Goal: Task Accomplishment & Management: Manage account settings

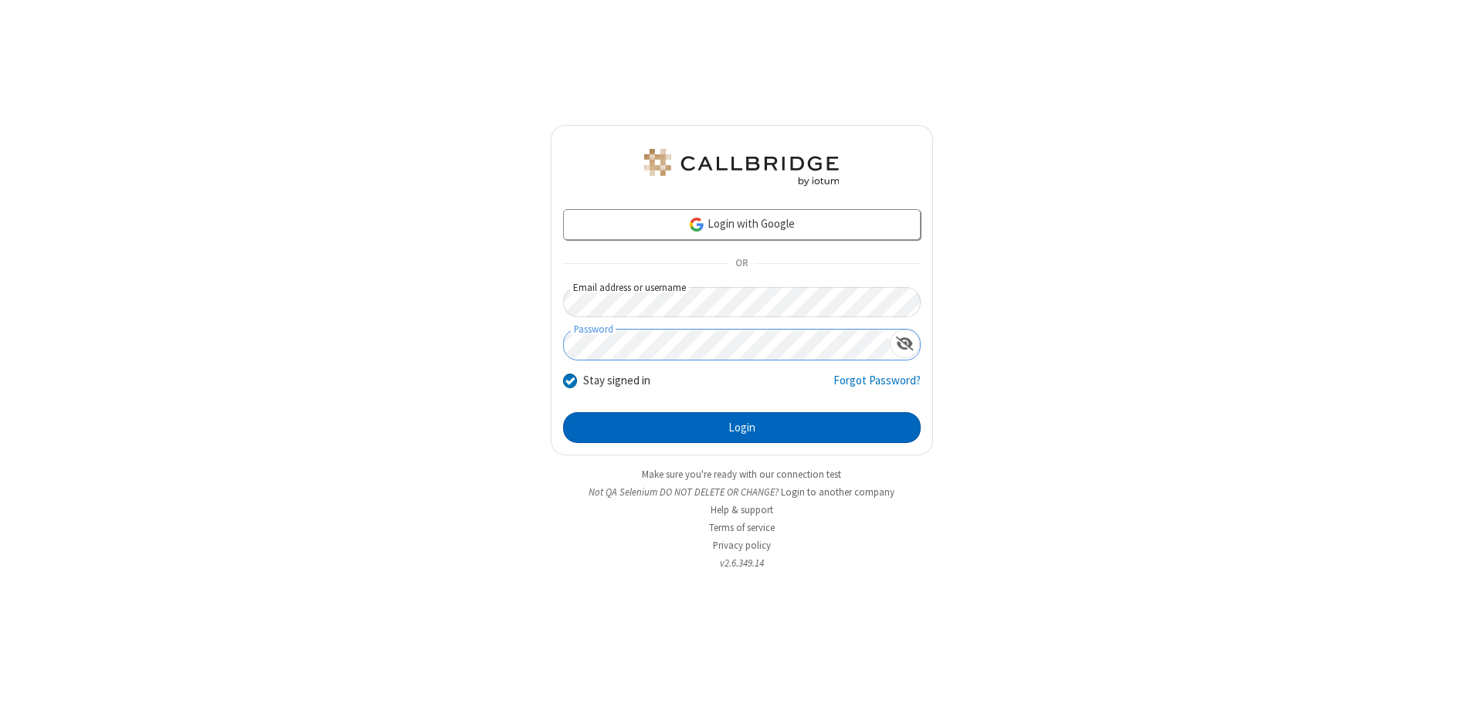
click at [741, 428] on button "Login" at bounding box center [742, 427] width 358 height 31
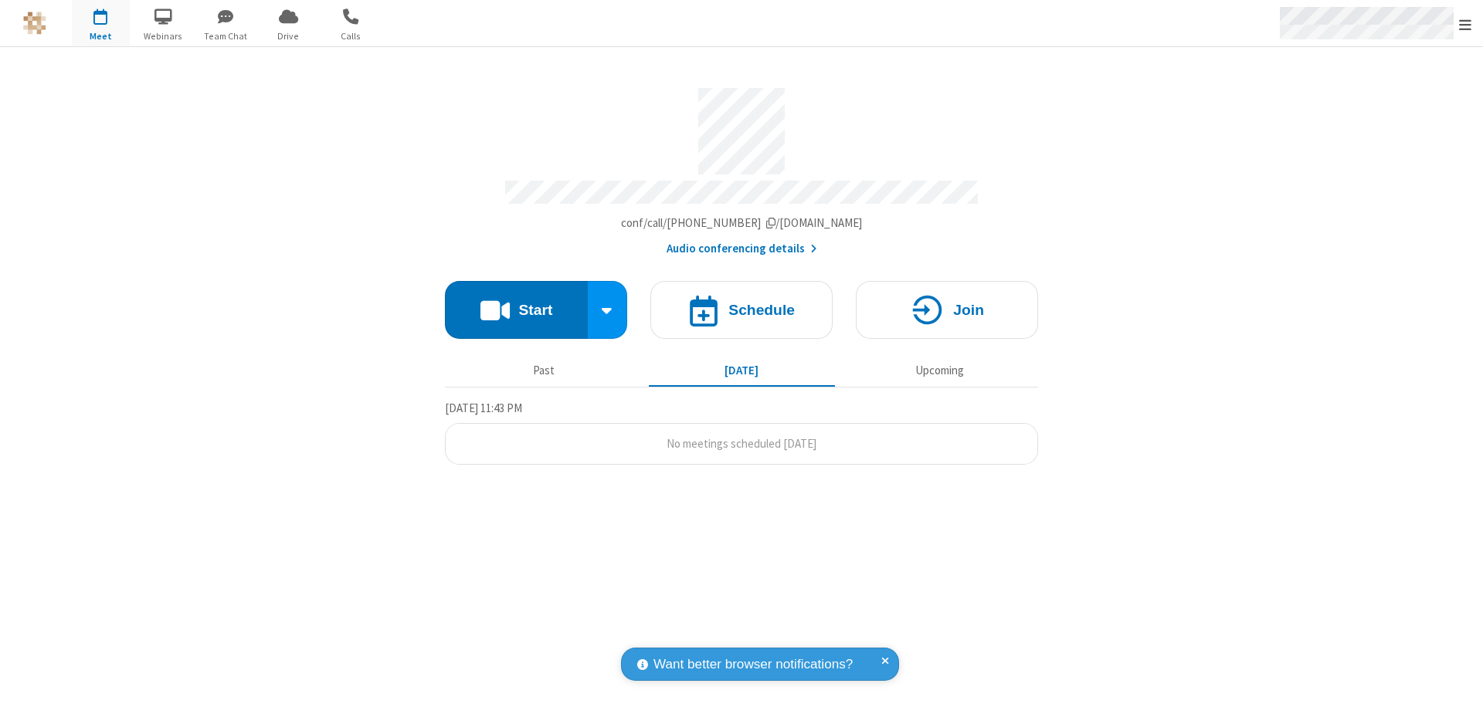
click at [1465, 24] on span "Open menu" at bounding box center [1465, 24] width 12 height 15
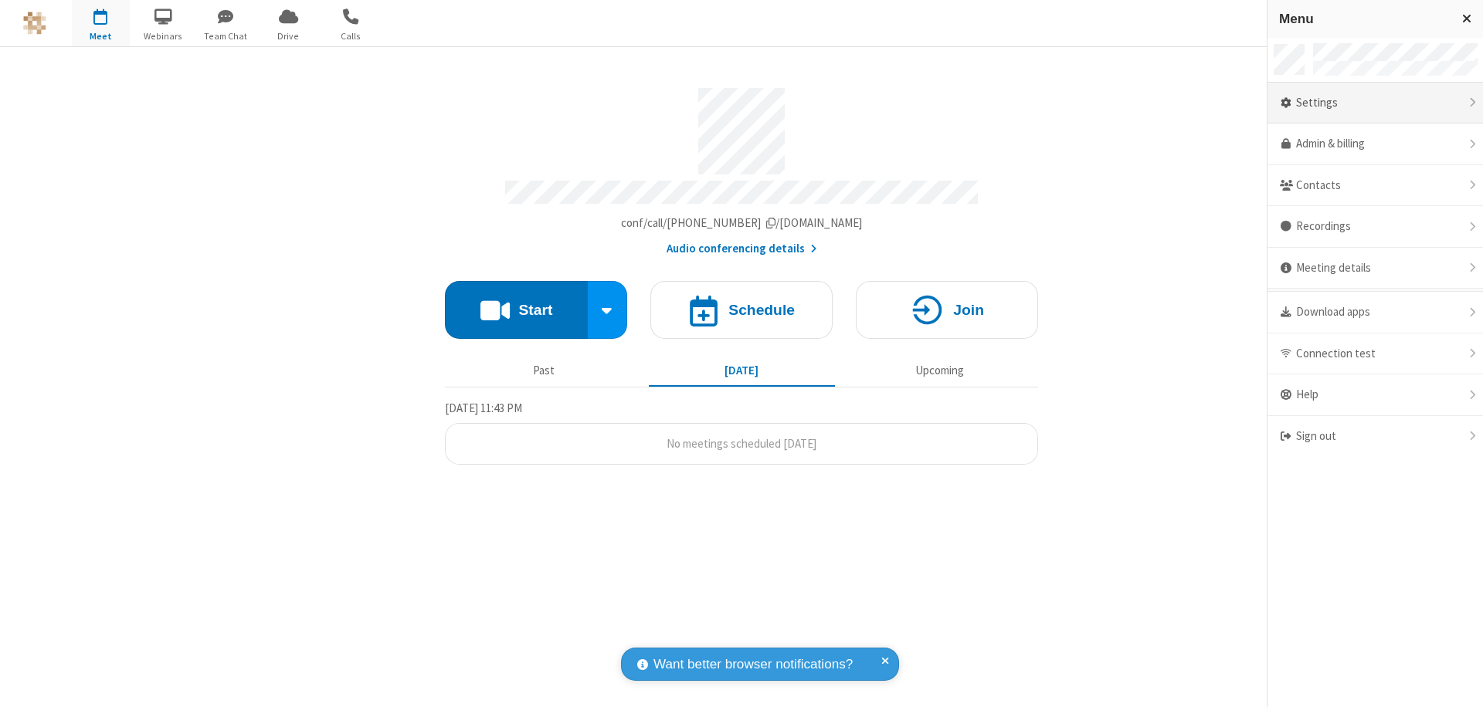
click at [1375, 103] on div "Settings" at bounding box center [1374, 104] width 215 height 42
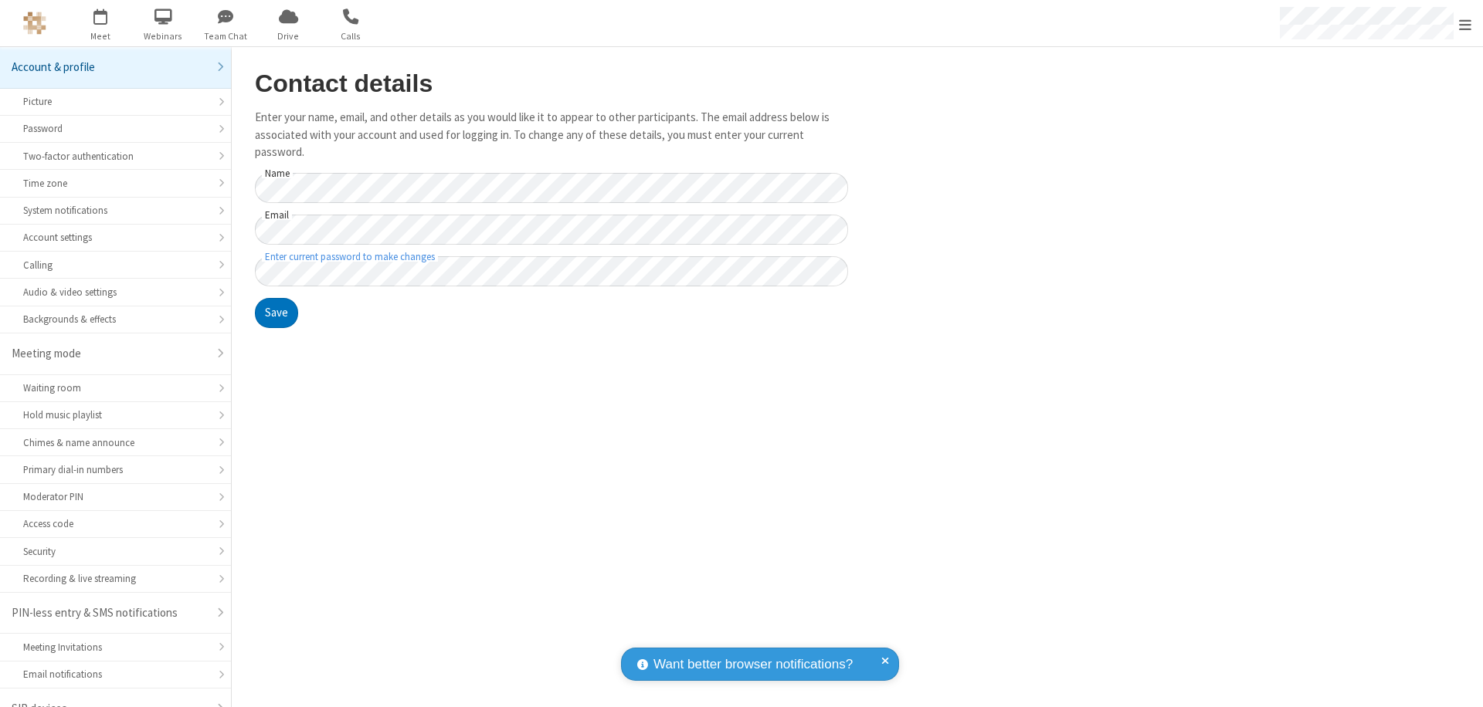
scroll to position [22, 0]
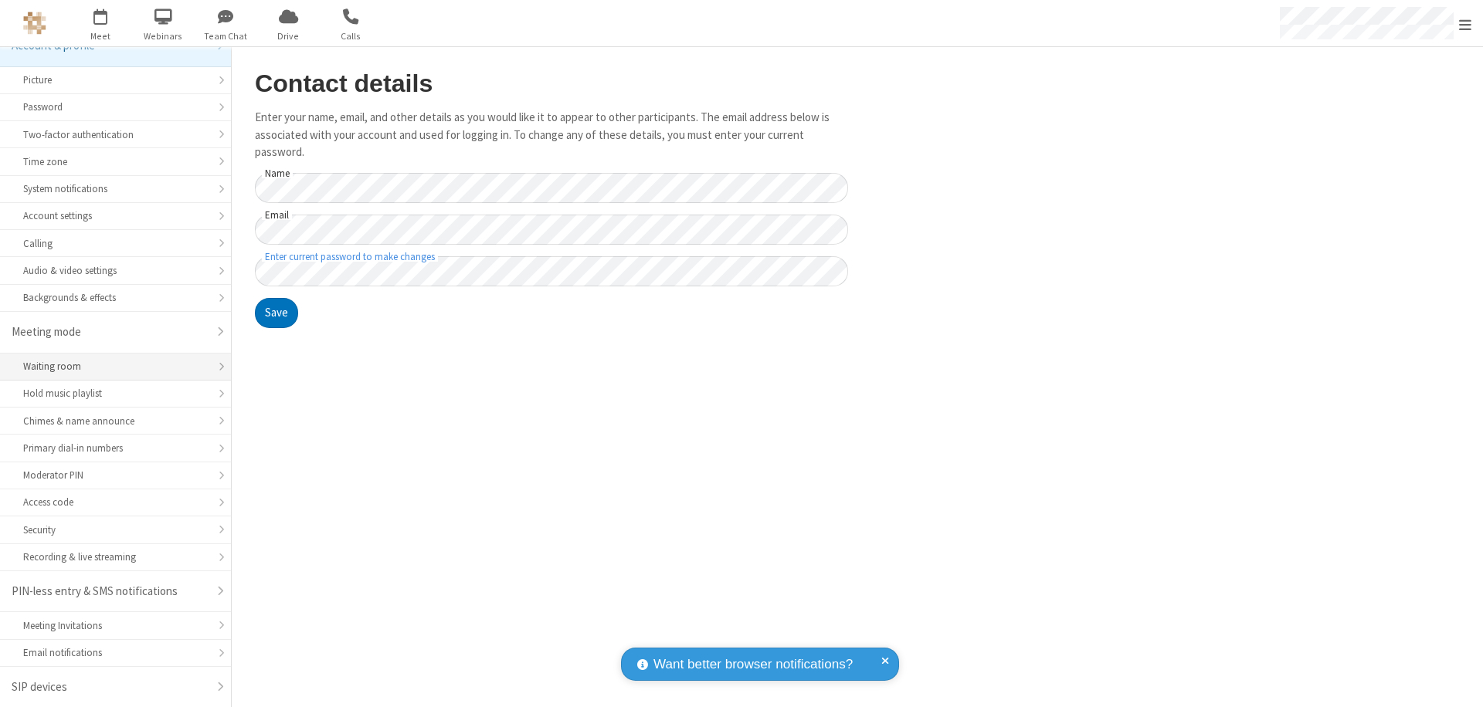
click at [110, 367] on div "Waiting room" at bounding box center [115, 366] width 185 height 15
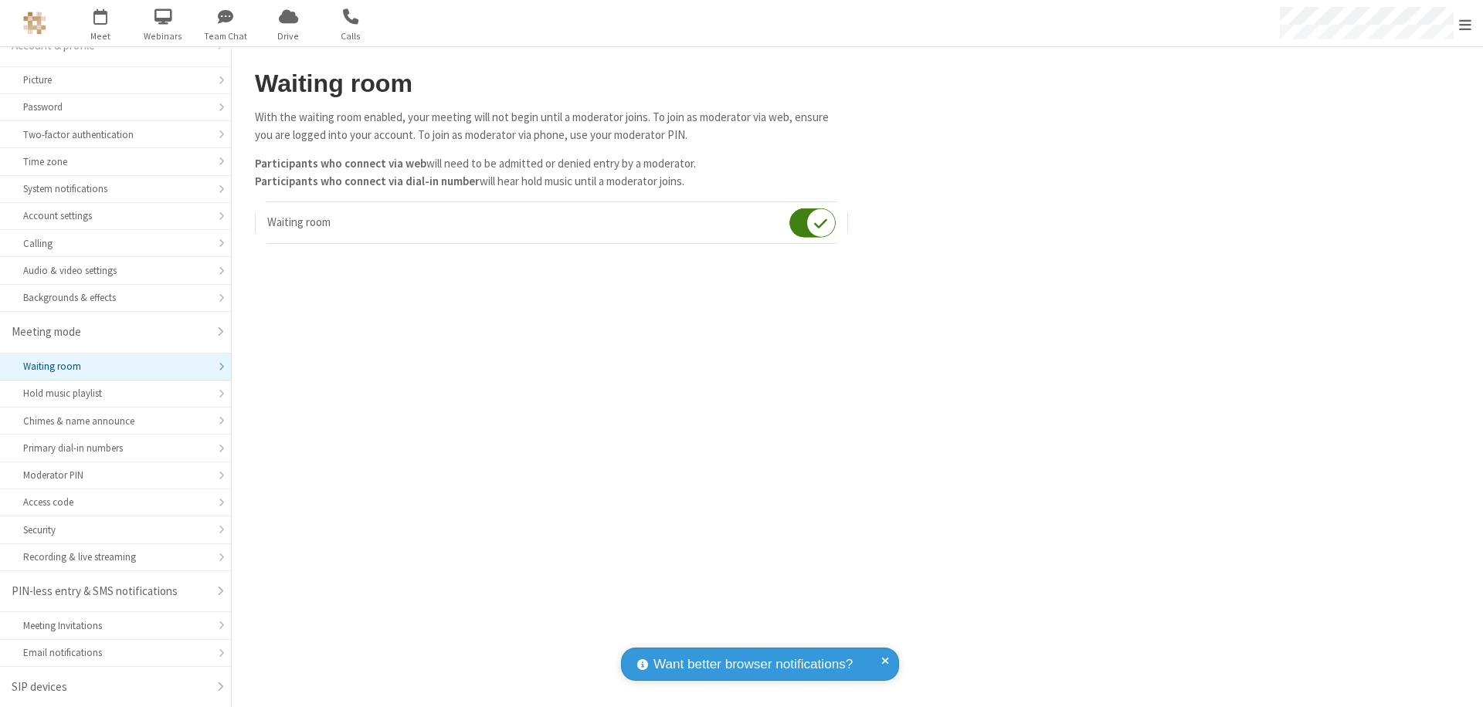
click at [812, 222] on input "checkbox" at bounding box center [812, 223] width 46 height 30
checkbox input "false"
click at [1465, 23] on span "Open menu" at bounding box center [1465, 24] width 12 height 15
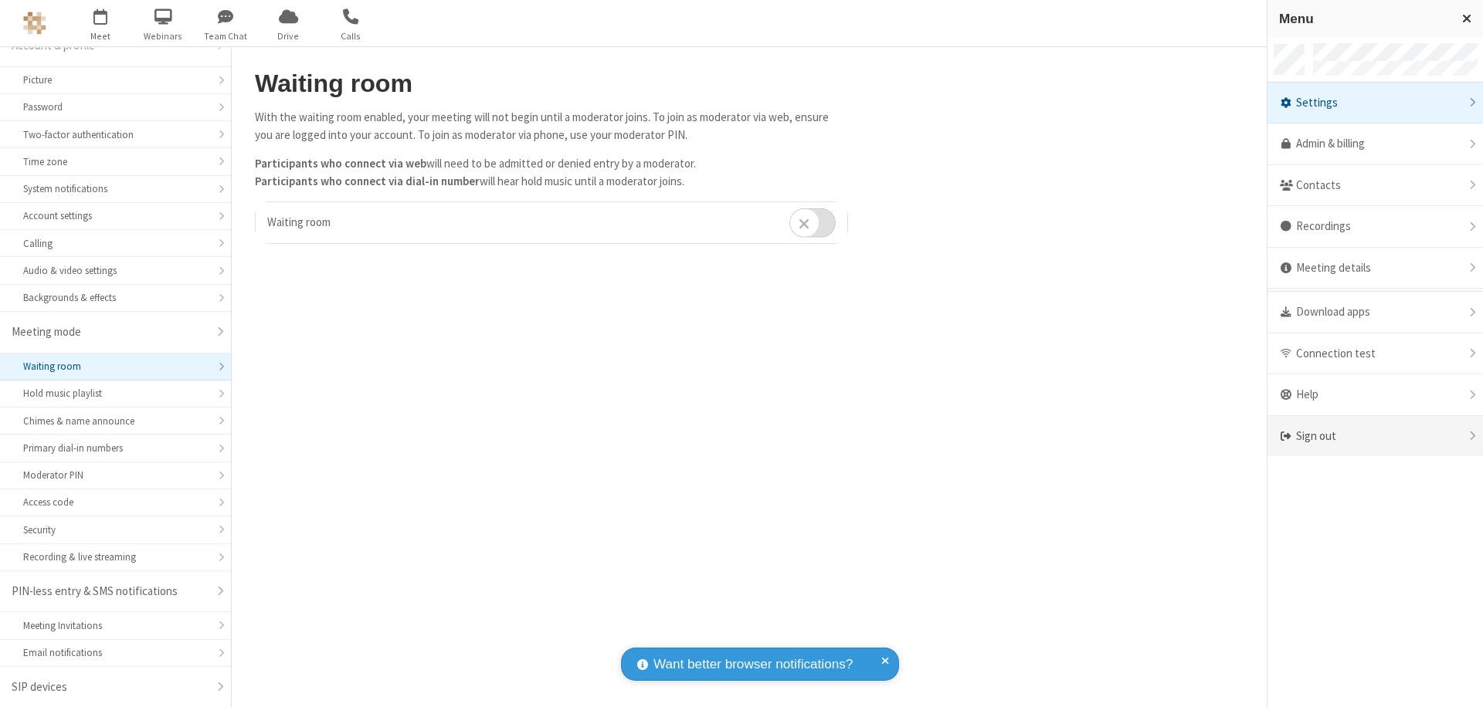
click at [1375, 436] on div "Sign out" at bounding box center [1374, 436] width 215 height 41
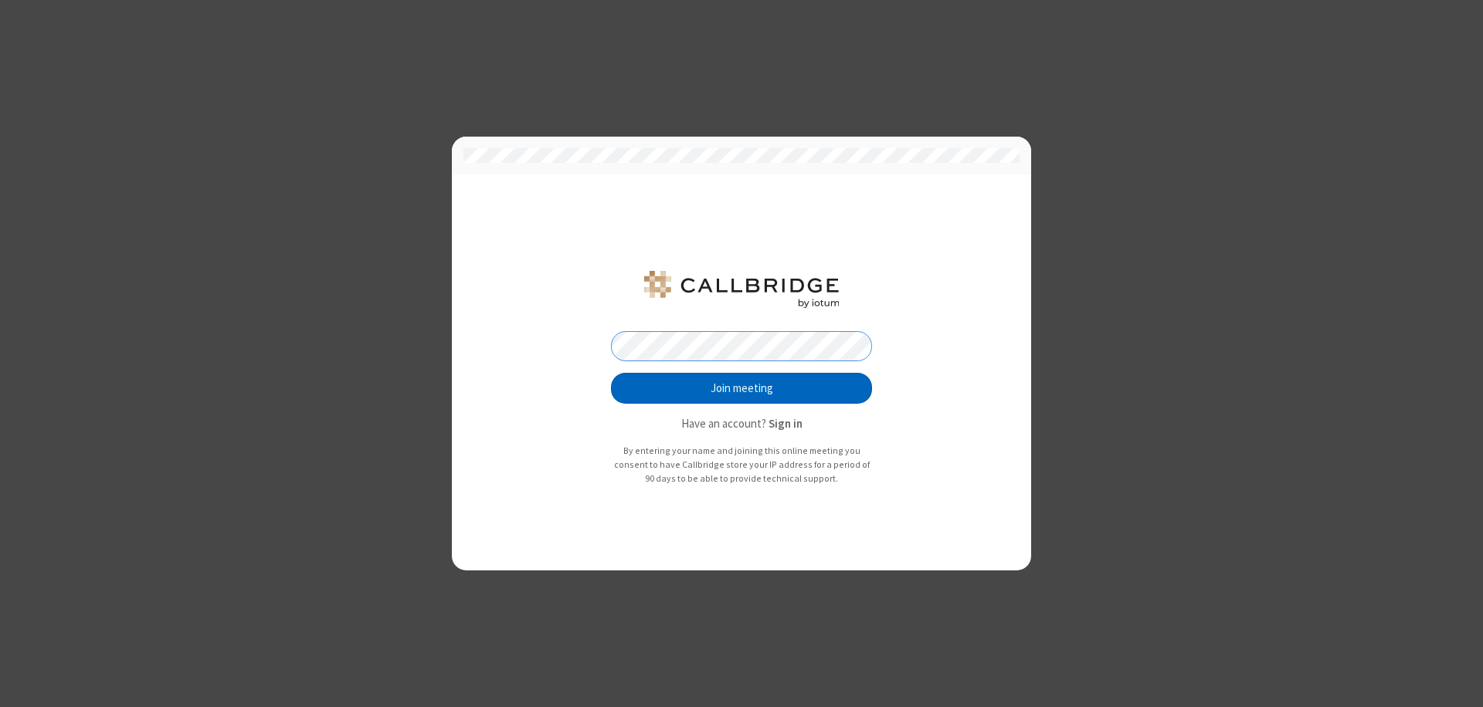
click at [741, 388] on button "Join meeting" at bounding box center [741, 388] width 261 height 31
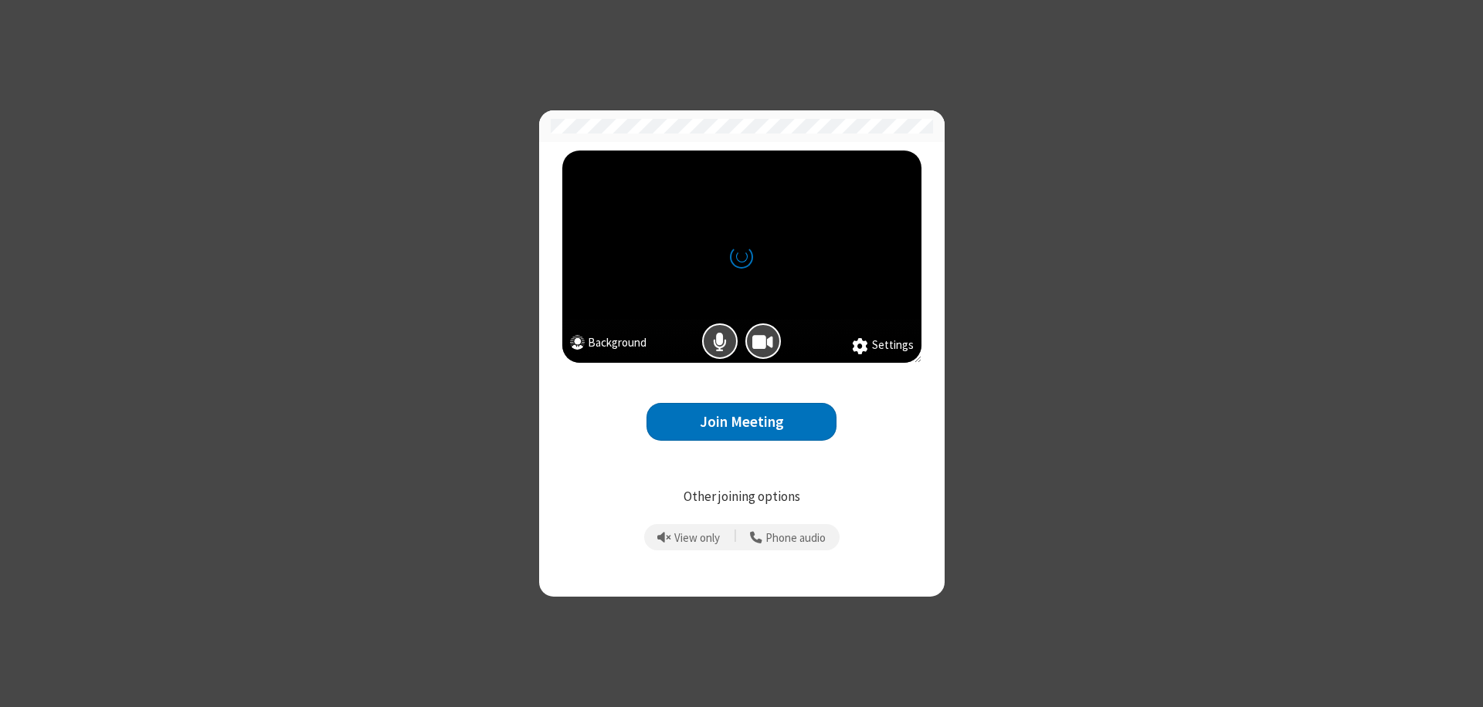
click at [741, 422] on button "Join Meeting" at bounding box center [741, 422] width 190 height 38
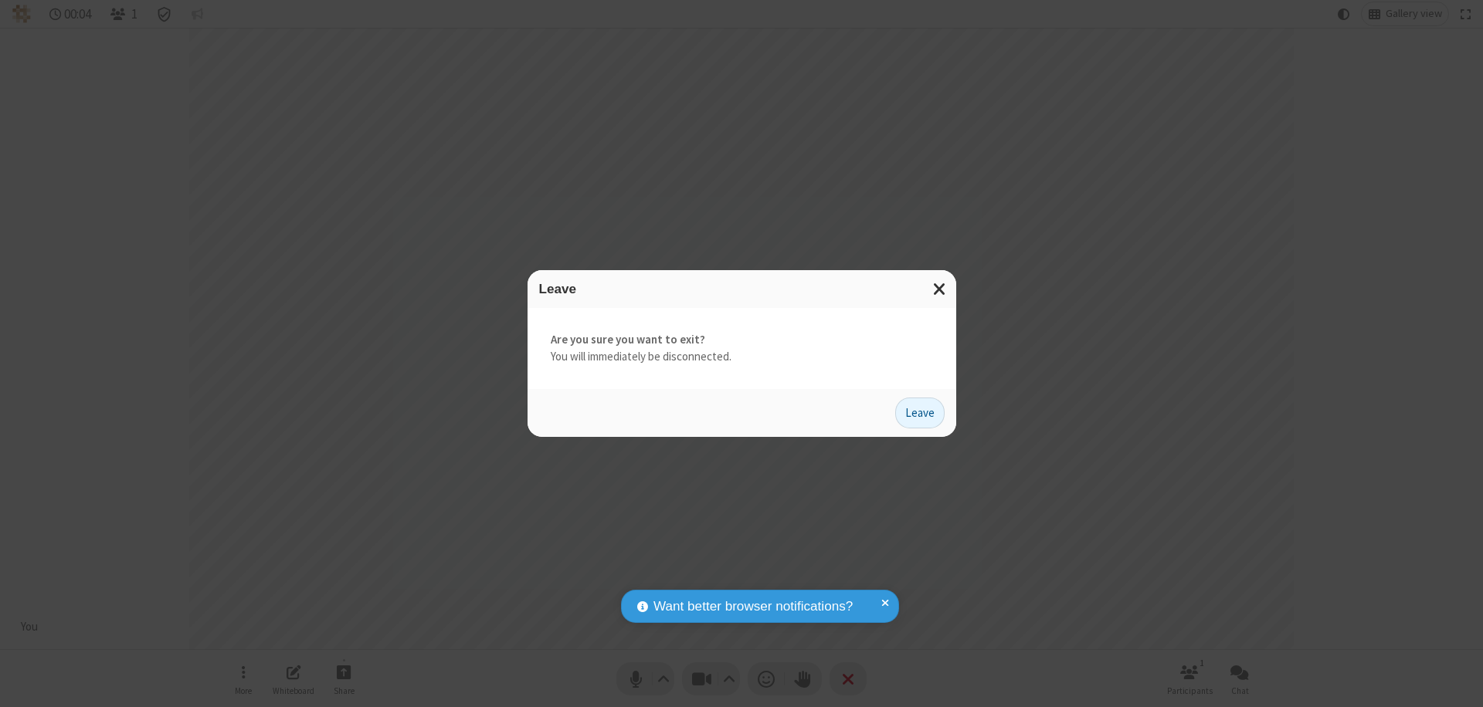
click at [920, 412] on button "Leave" at bounding box center [919, 413] width 49 height 31
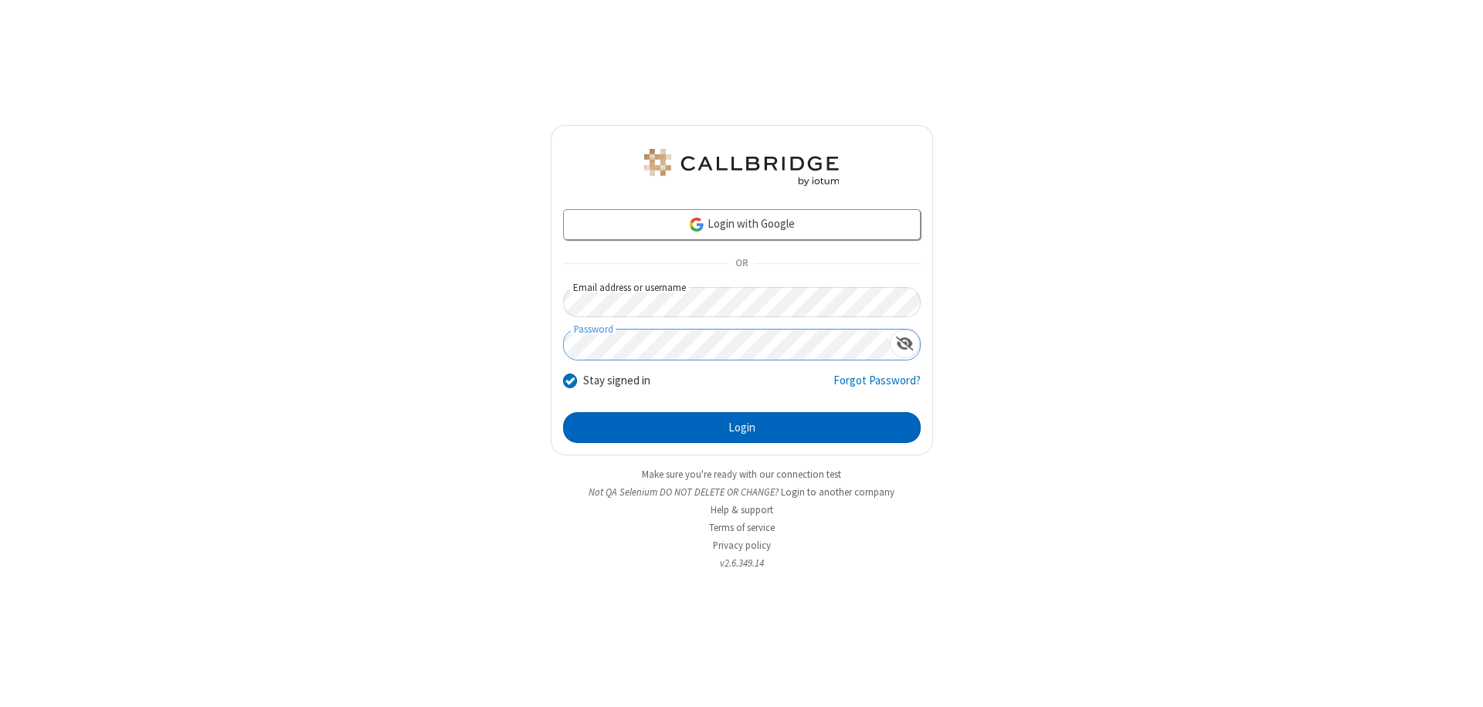
click at [741, 428] on button "Login" at bounding box center [742, 427] width 358 height 31
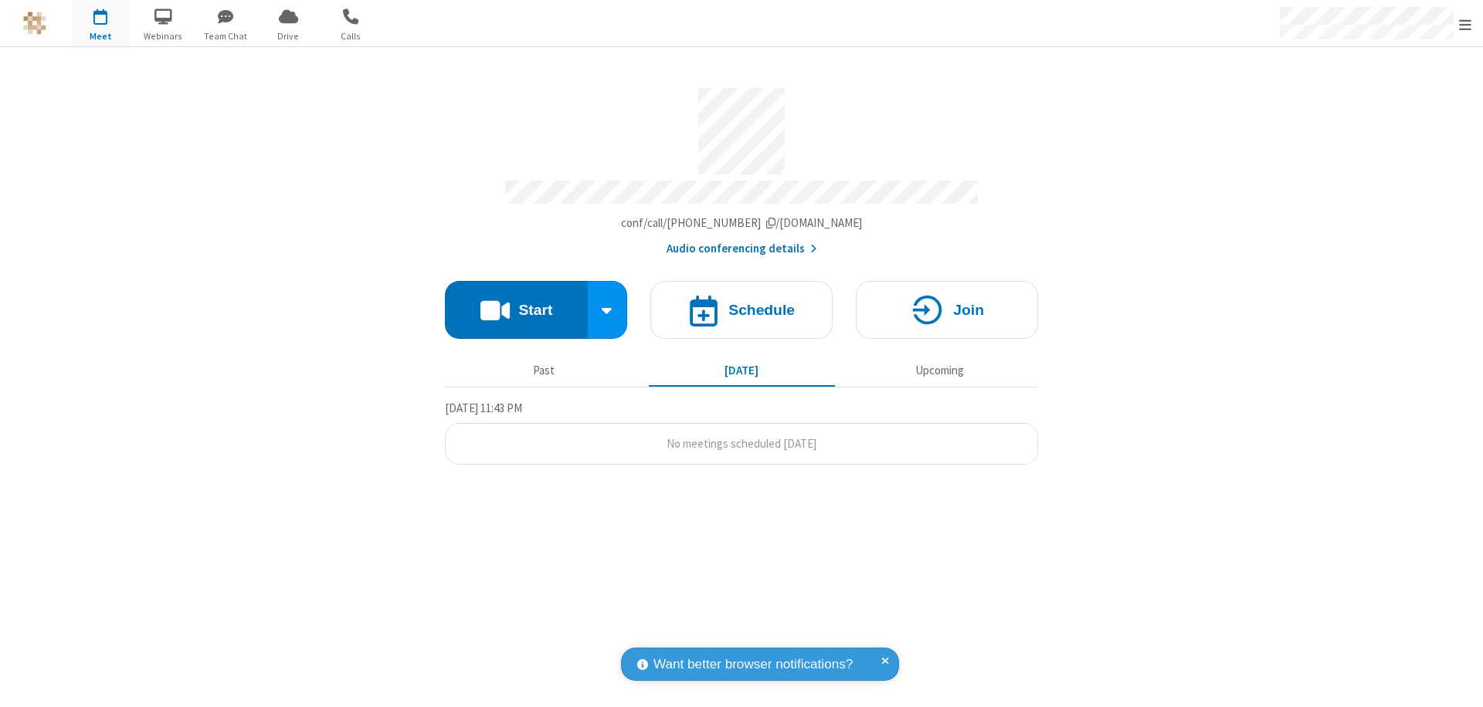
click at [1465, 24] on span "Open menu" at bounding box center [1465, 24] width 12 height 15
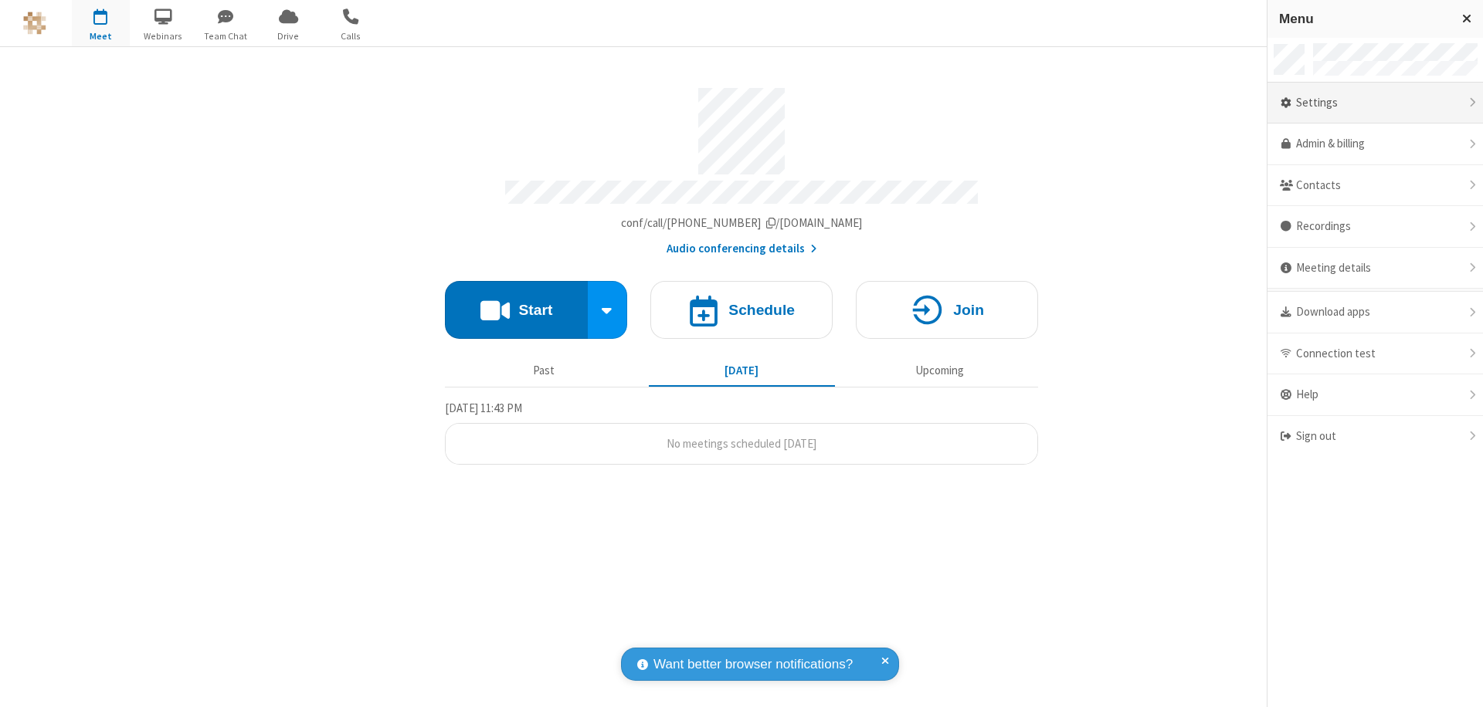
click at [1375, 103] on div "Settings" at bounding box center [1374, 104] width 215 height 42
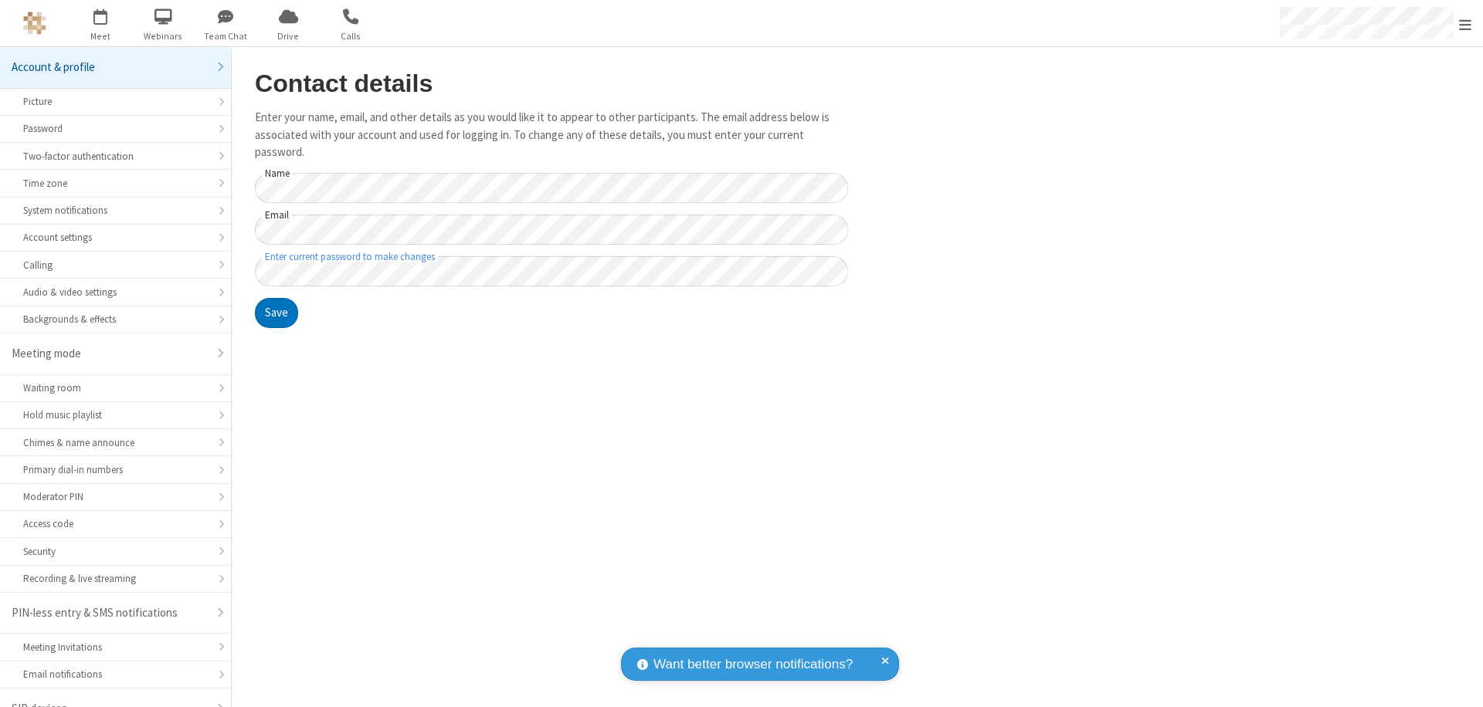
scroll to position [22, 0]
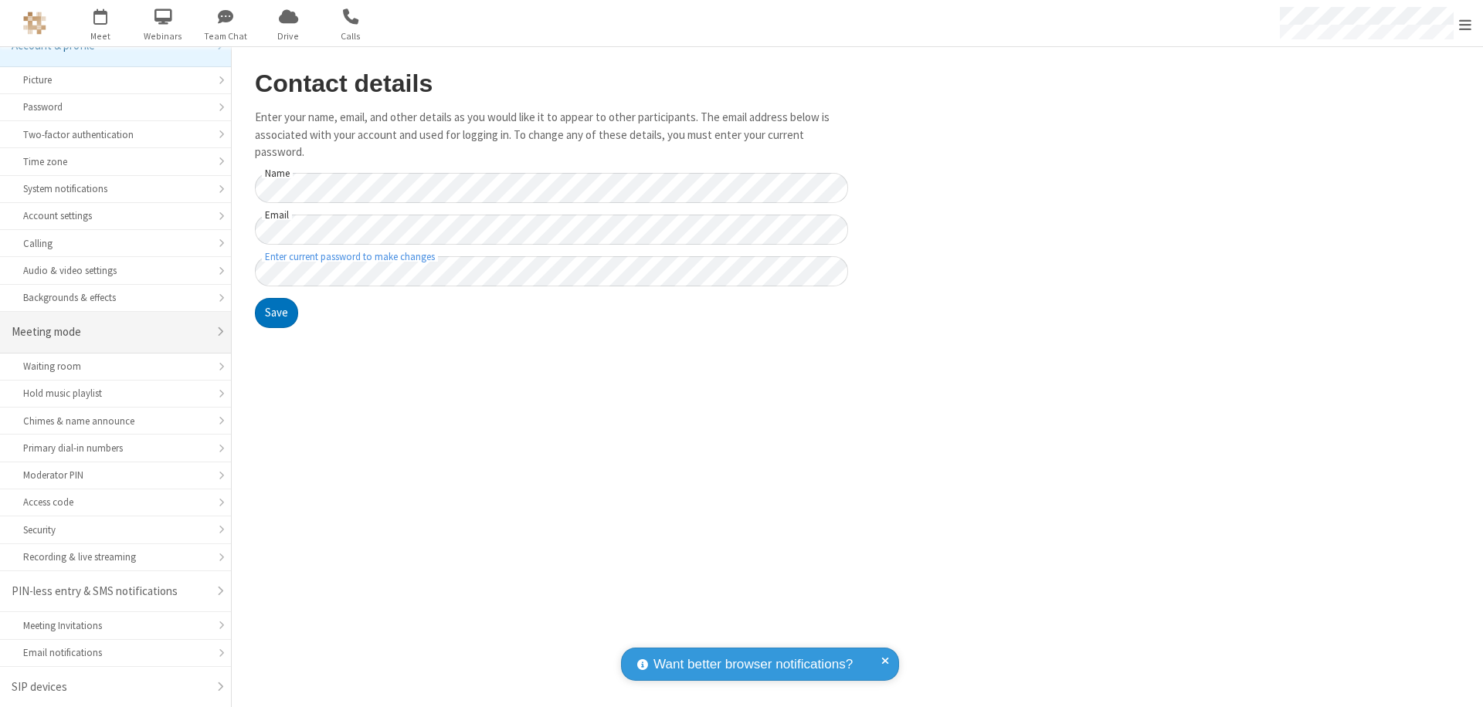
click at [110, 332] on div "Meeting mode" at bounding box center [110, 333] width 196 height 18
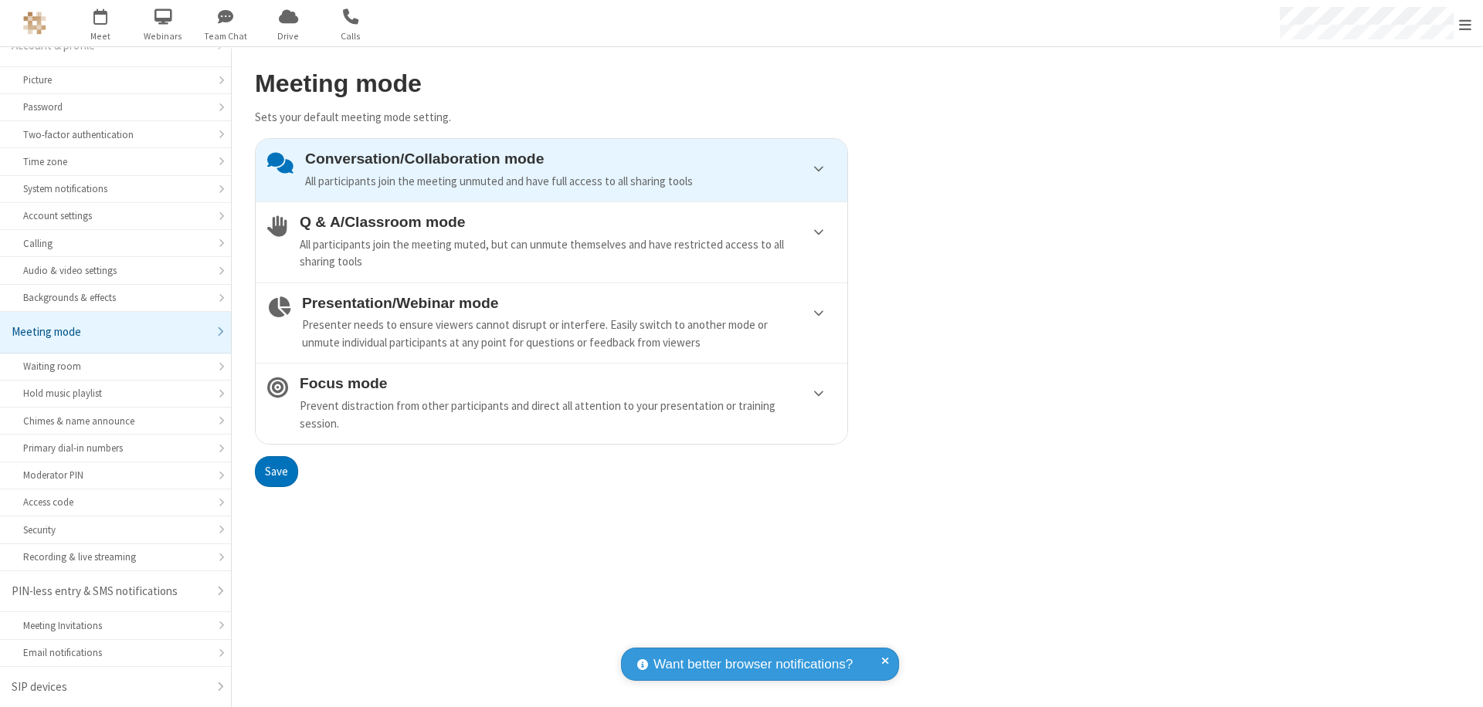
click at [551, 170] on div "Conversation/Collaboration mode All participants join the meeting unmuted and h…" at bounding box center [570, 170] width 531 height 39
click at [276, 471] on button "Save" at bounding box center [276, 471] width 43 height 31
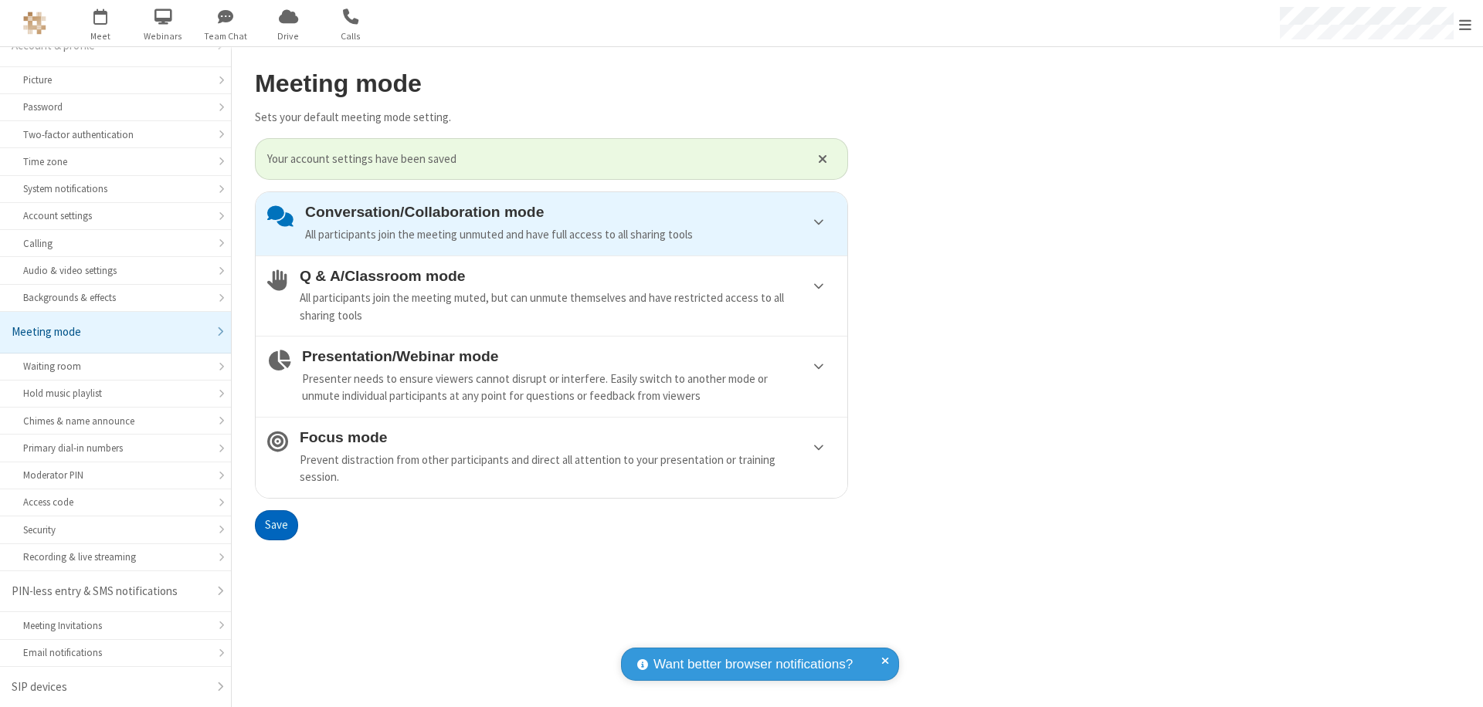
click at [1465, 23] on span "Open menu" at bounding box center [1465, 24] width 12 height 15
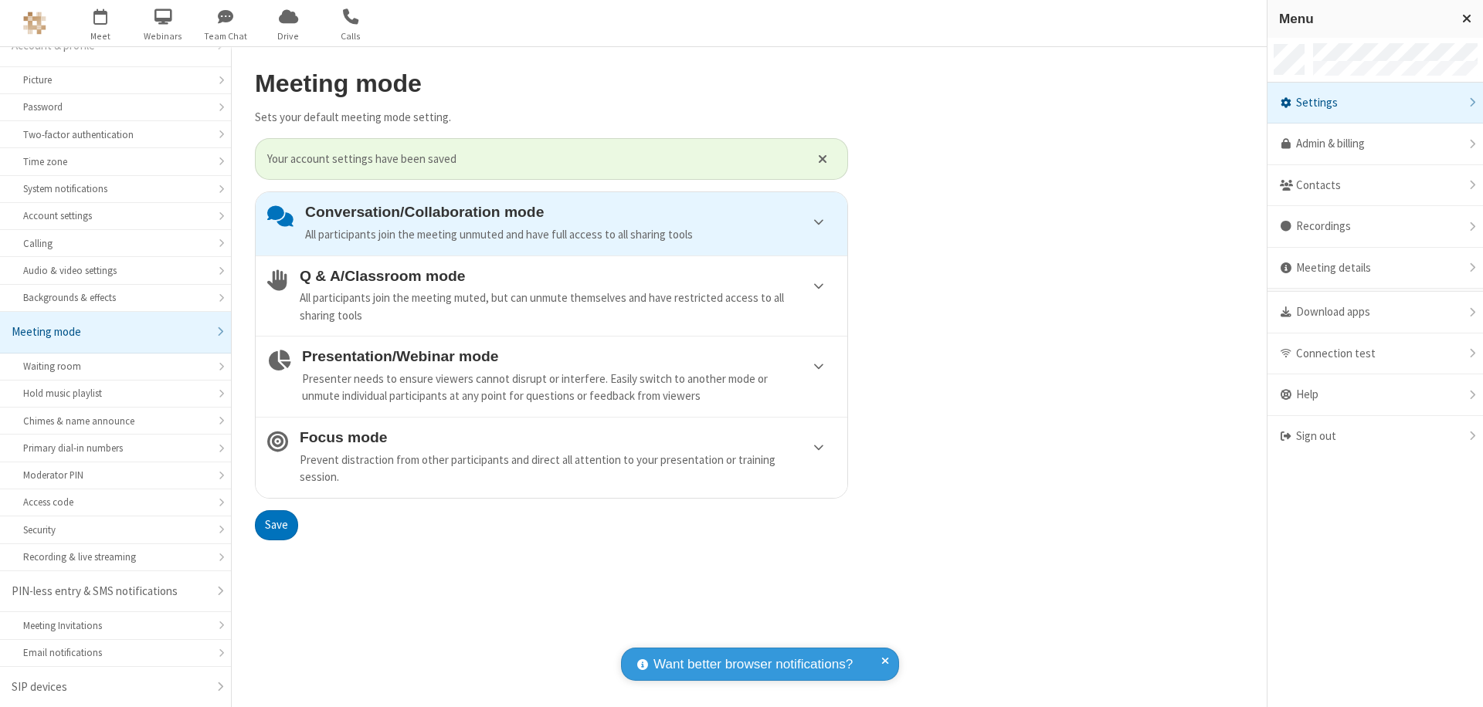
click at [1375, 436] on div "Sign out" at bounding box center [1374, 436] width 215 height 41
